Goal: Information Seeking & Learning: Learn about a topic

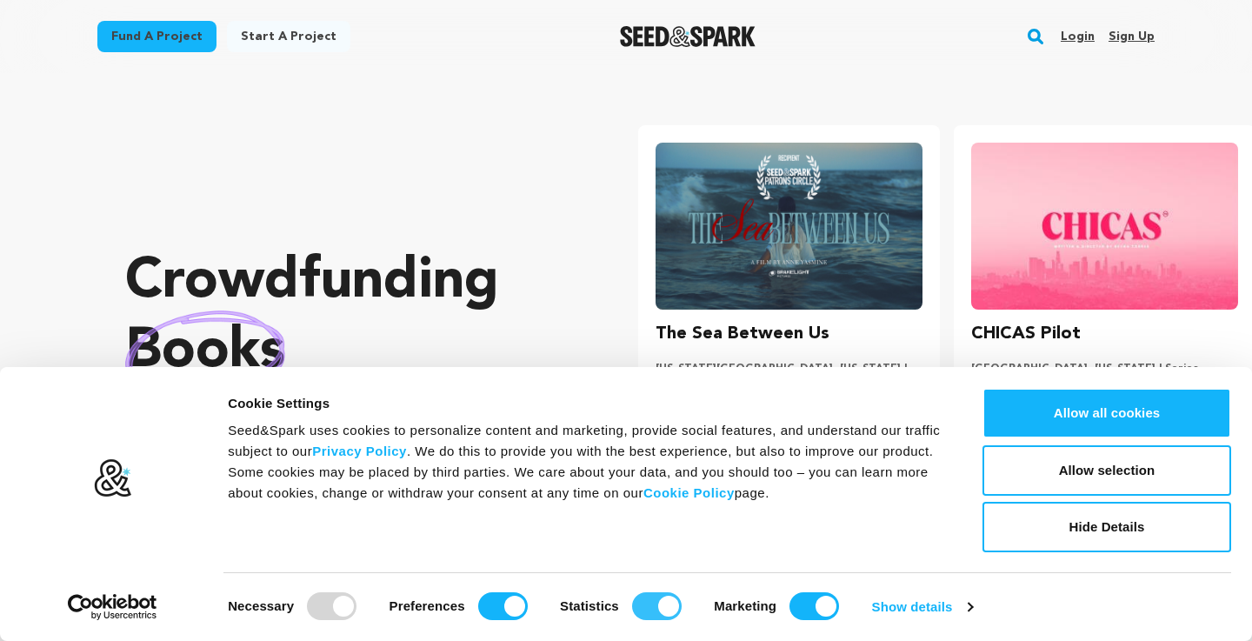
click at [662, 602] on input "Statistics" at bounding box center [657, 606] width 50 height 28
checkbox input "false"
click at [818, 606] on input "Marketing" at bounding box center [814, 606] width 50 height 28
checkbox input "false"
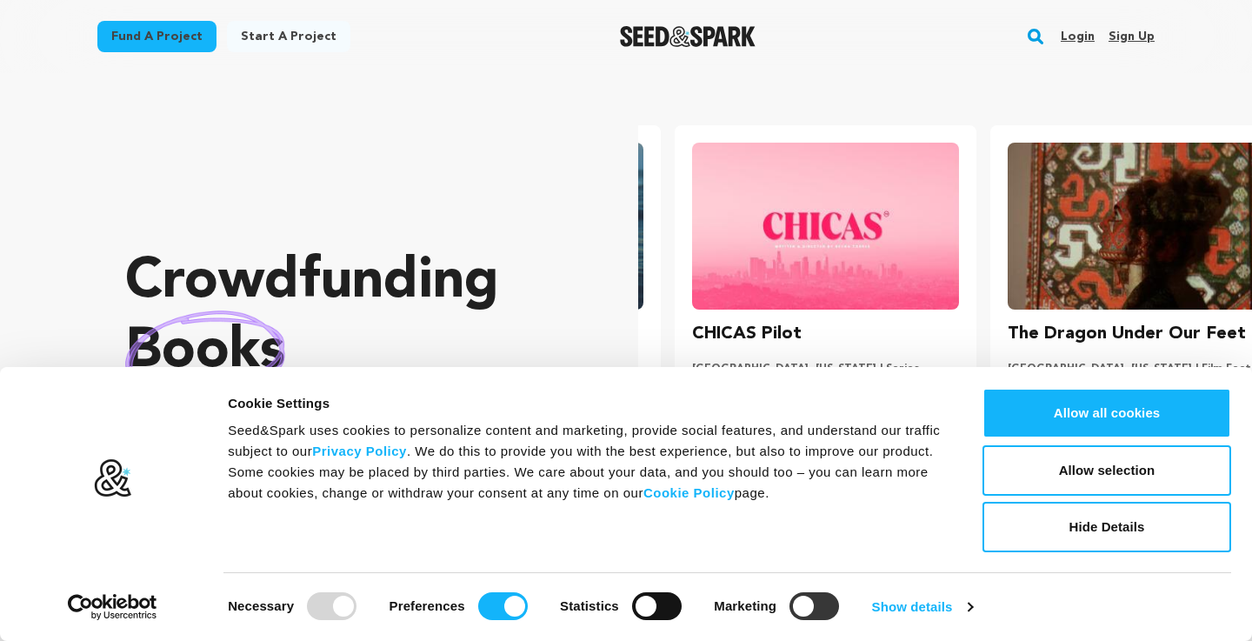
scroll to position [0, 330]
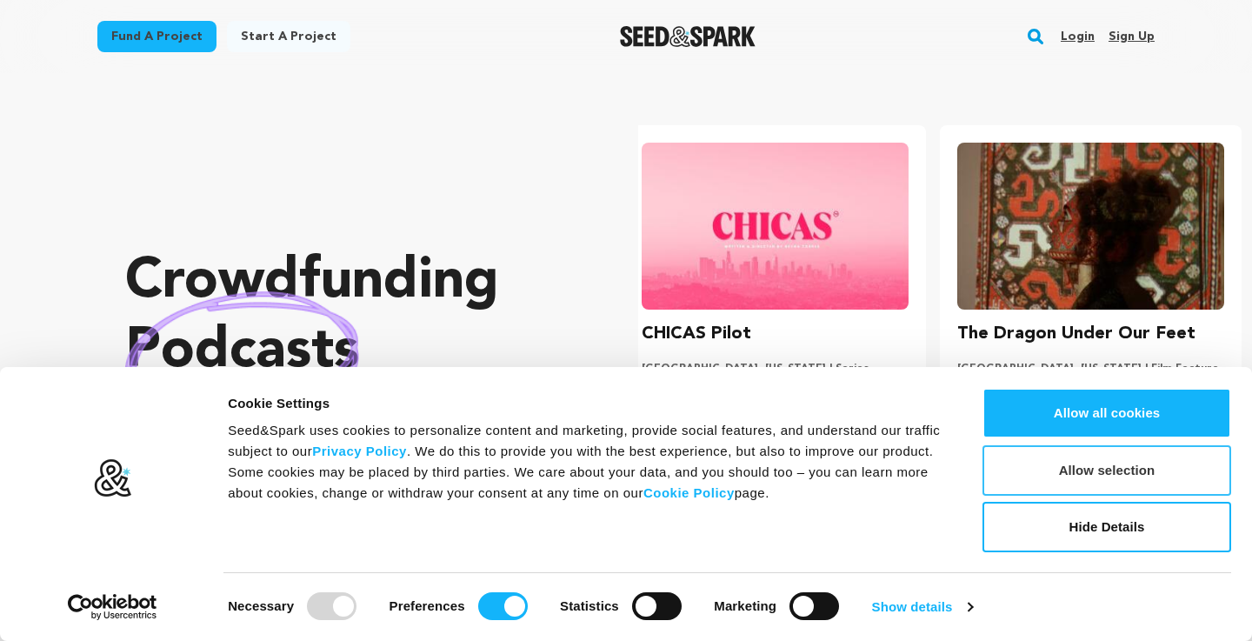
click at [1151, 470] on button "Allow selection" at bounding box center [1106, 470] width 249 height 50
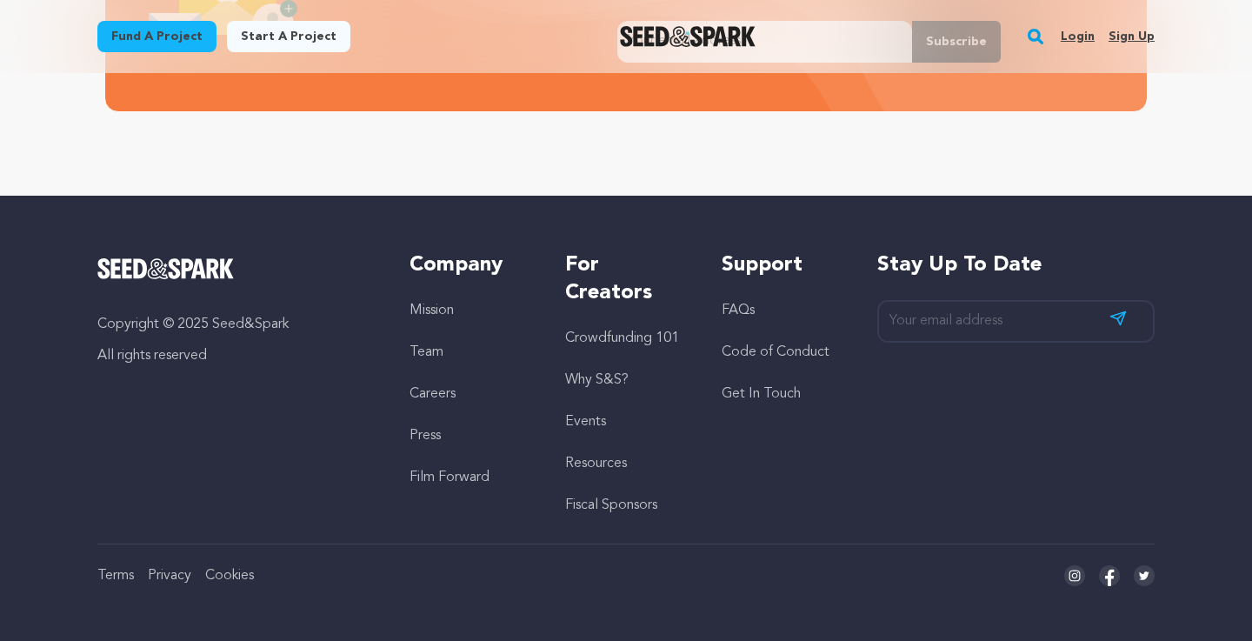
scroll to position [0, 0]
click at [751, 311] on link "FAQs" at bounding box center [738, 310] width 33 height 14
click at [443, 315] on link "Mission" at bounding box center [431, 310] width 44 height 14
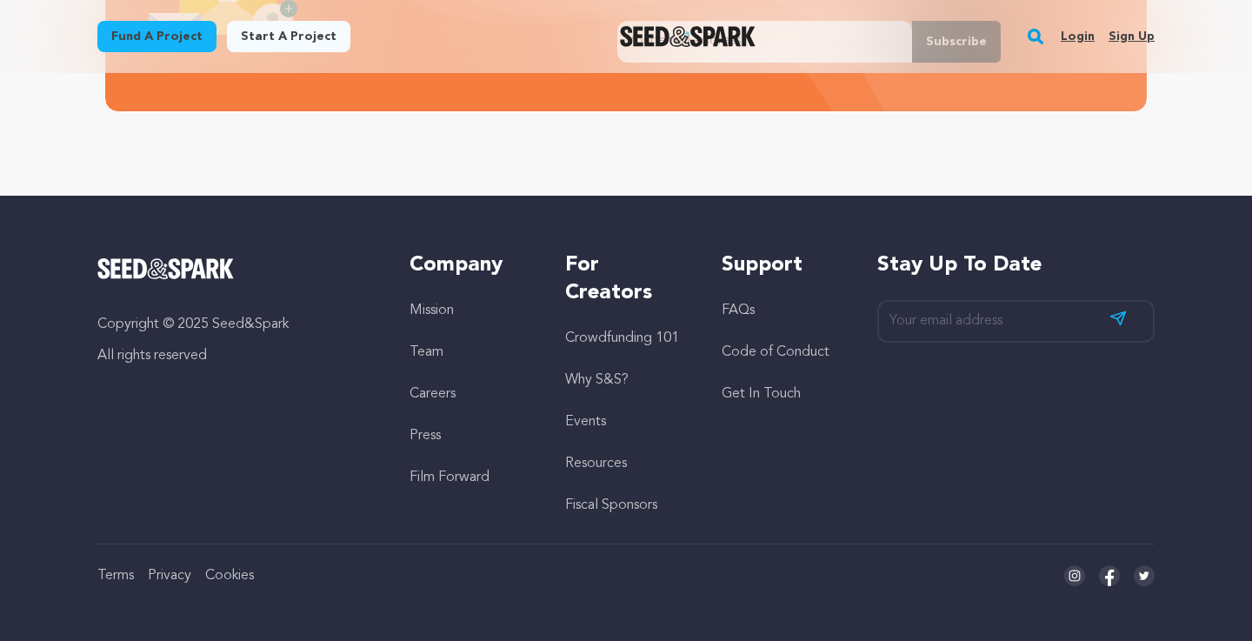
click at [615, 343] on link "Crowdfunding 101" at bounding box center [622, 338] width 114 height 14
click at [607, 384] on link "Why S&S?" at bounding box center [596, 380] width 63 height 14
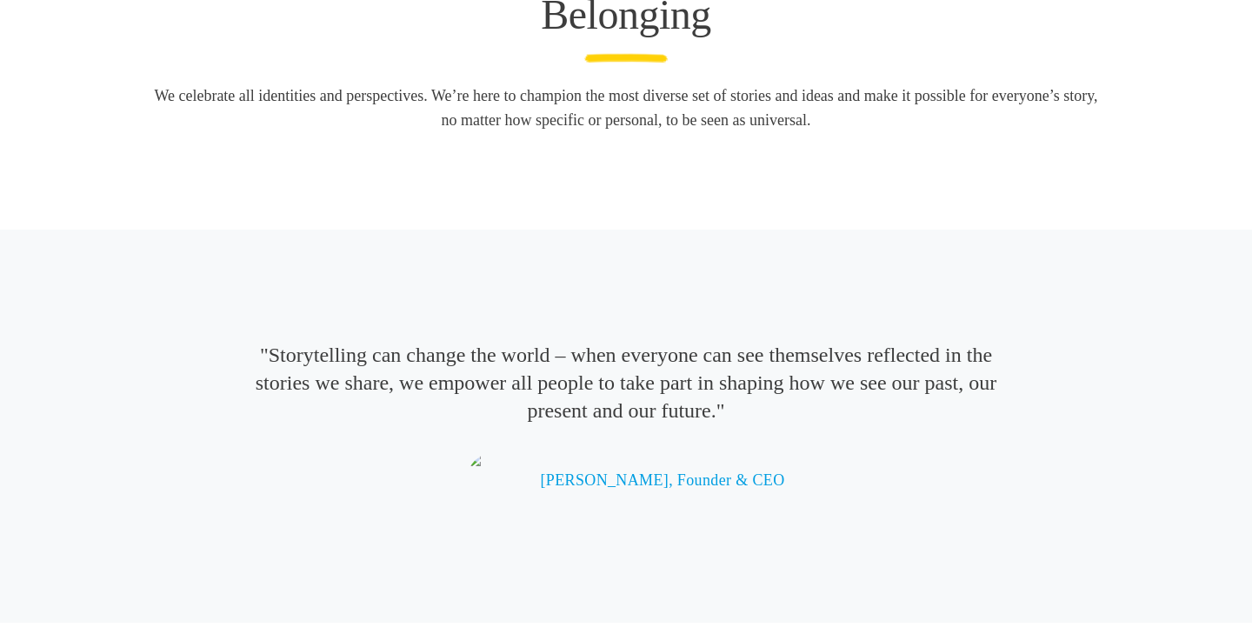
scroll to position [3643, 0]
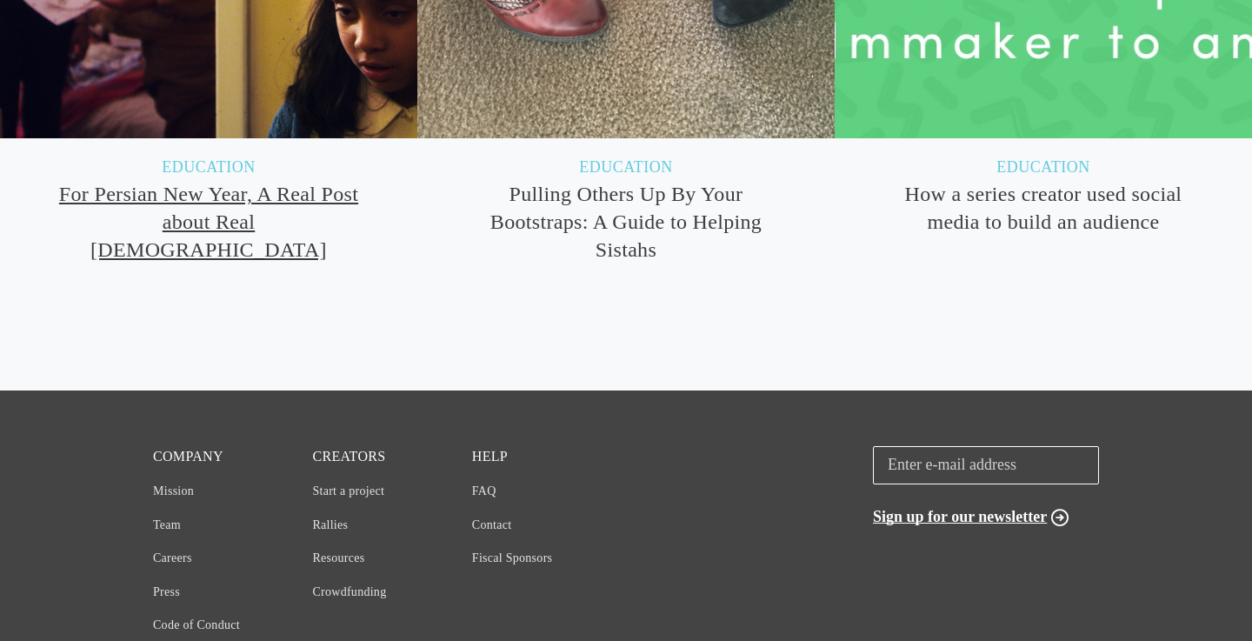
scroll to position [9279, 0]
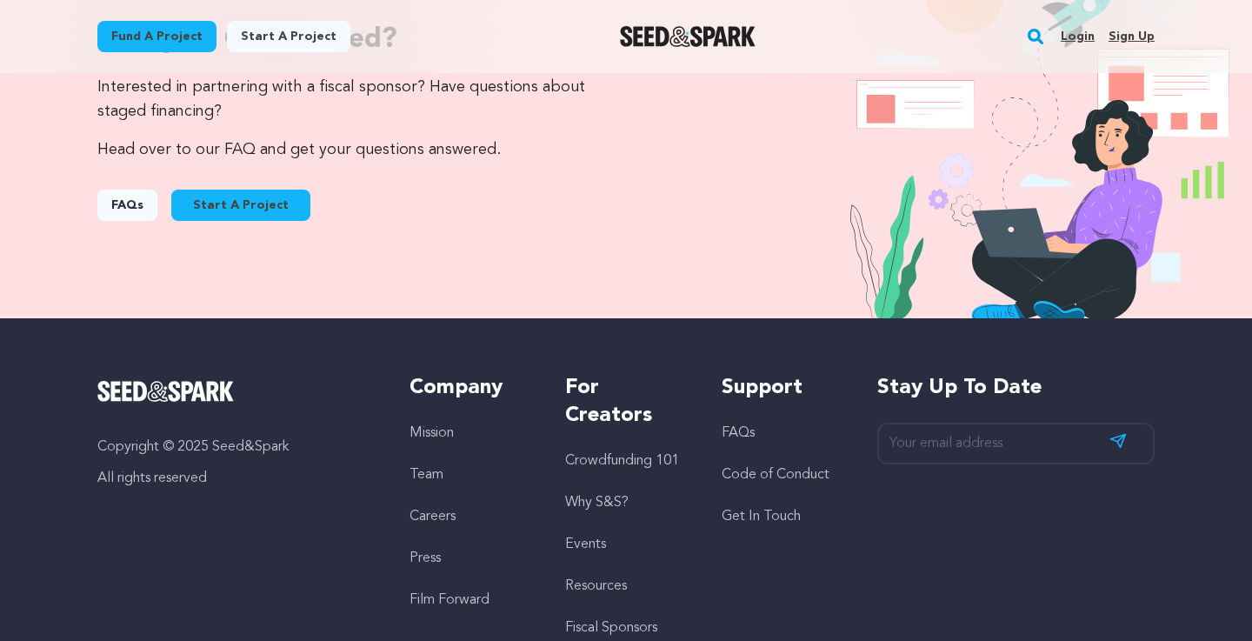
scroll to position [1858, 0]
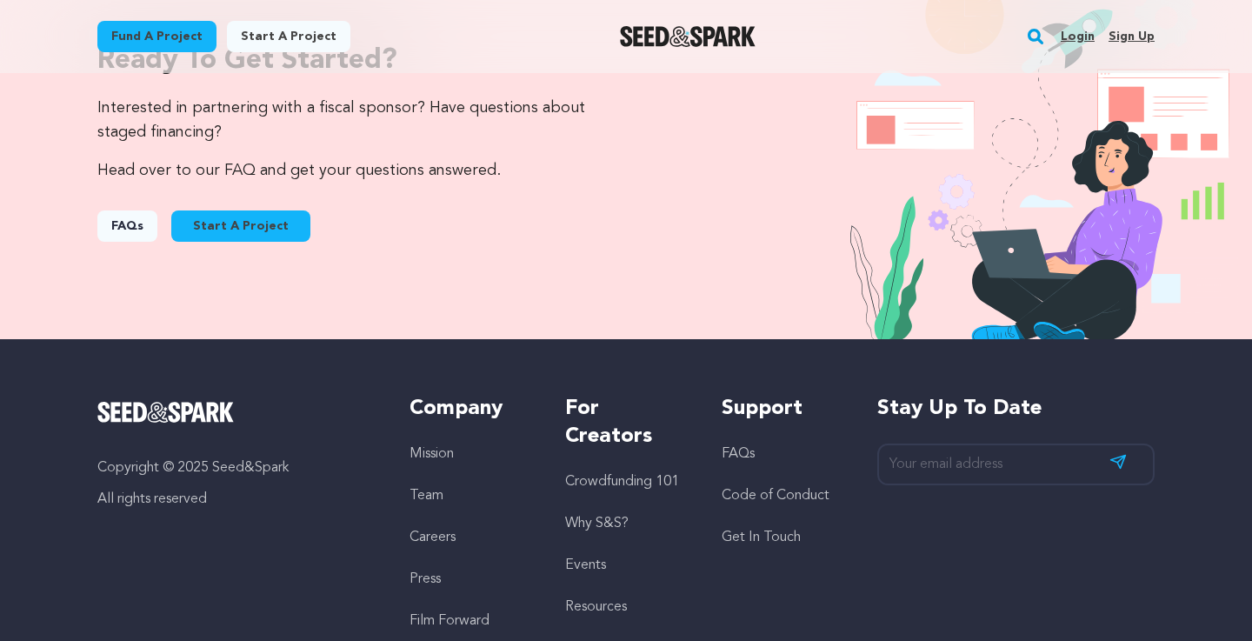
click at [115, 220] on link "FAQs" at bounding box center [127, 225] width 60 height 31
